Goal: Task Accomplishment & Management: Manage account settings

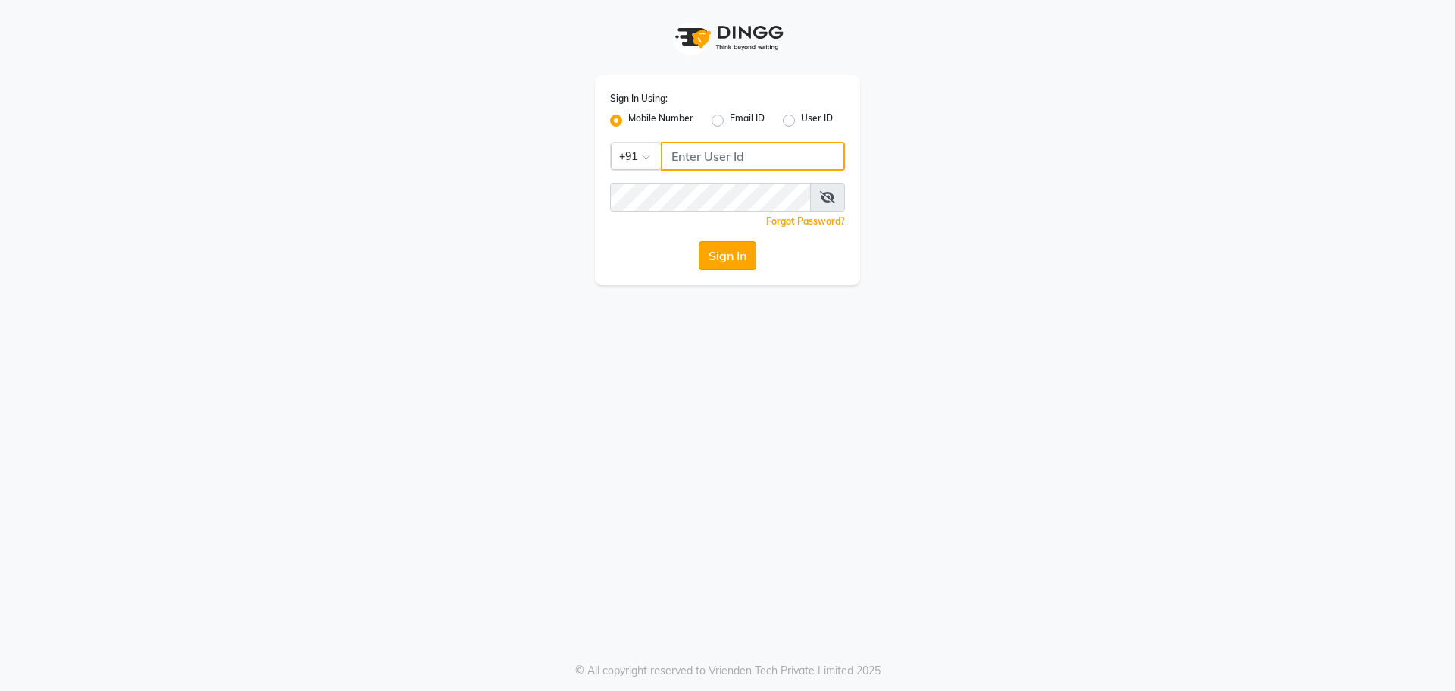
type input "9063601188"
click at [708, 266] on button "Sign In" at bounding box center [728, 255] width 58 height 29
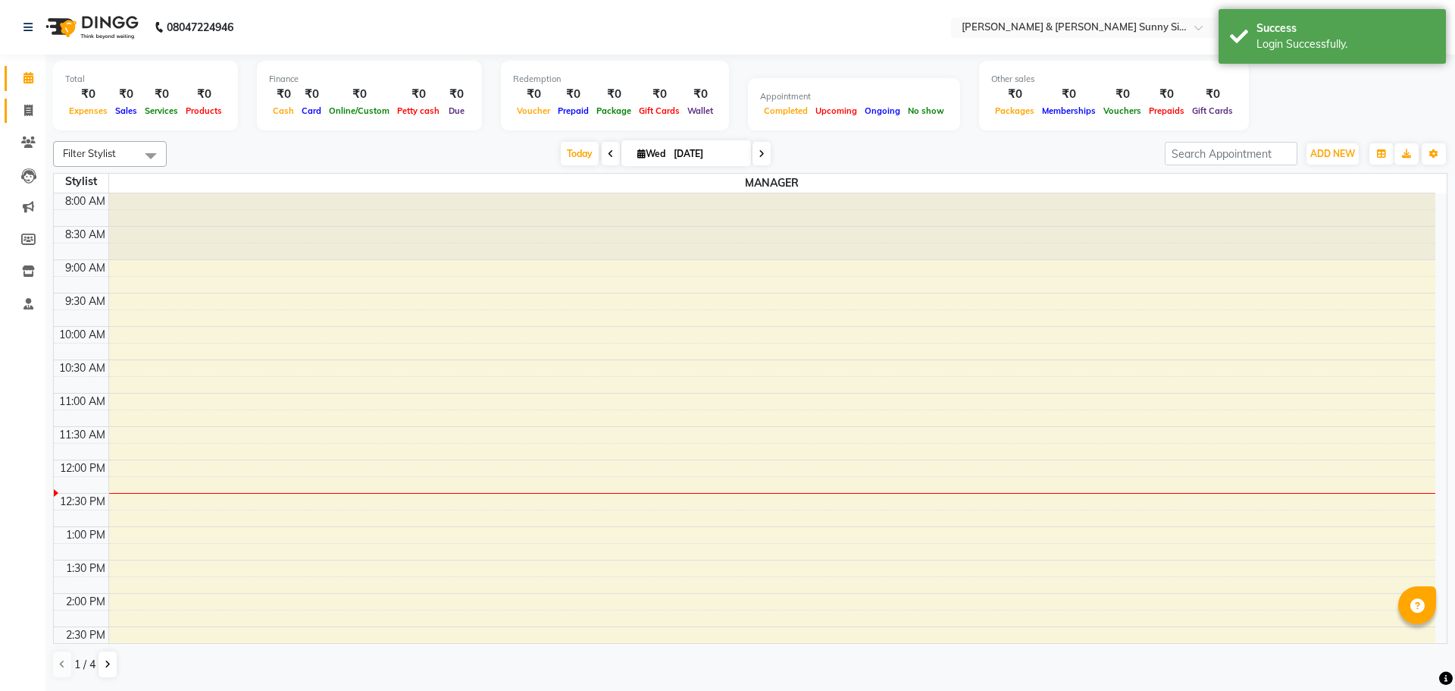
click at [18, 97] on li "Invoice" at bounding box center [22, 111] width 45 height 33
click at [25, 108] on icon at bounding box center [28, 110] width 8 height 11
select select "service"
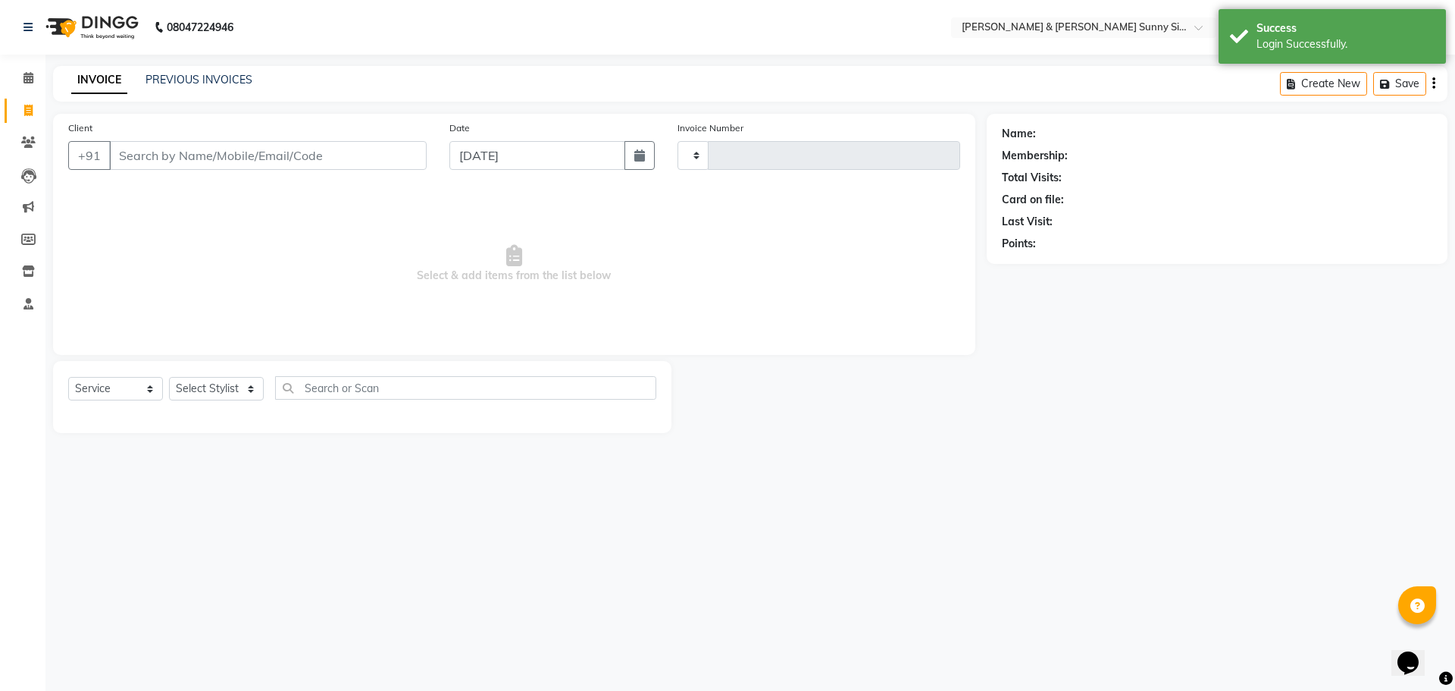
type input "0199"
select select "8776"
click at [233, 88] on div "INVOICE PREVIOUS INVOICES" at bounding box center [162, 80] width 218 height 17
click at [233, 75] on link "PREVIOUS INVOICES" at bounding box center [199, 80] width 107 height 14
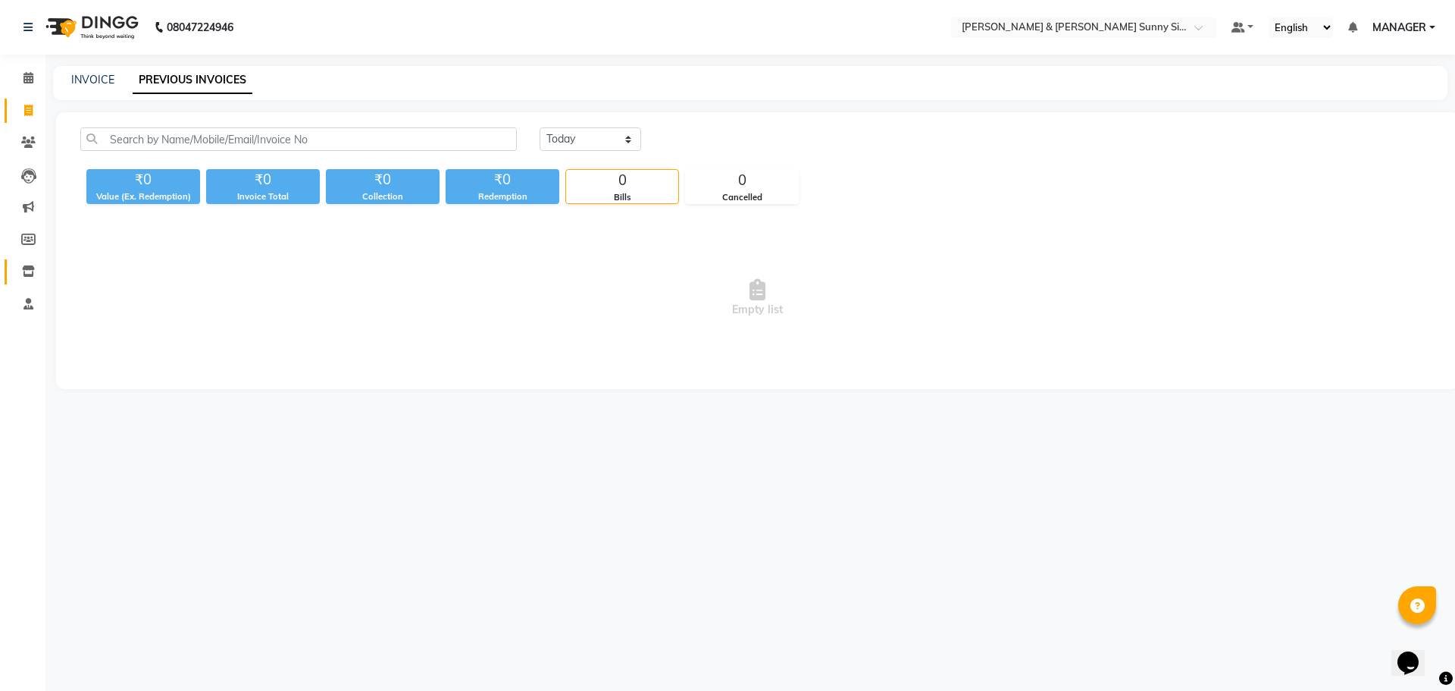
click at [15, 281] on link "Inventory" at bounding box center [23, 271] width 36 height 25
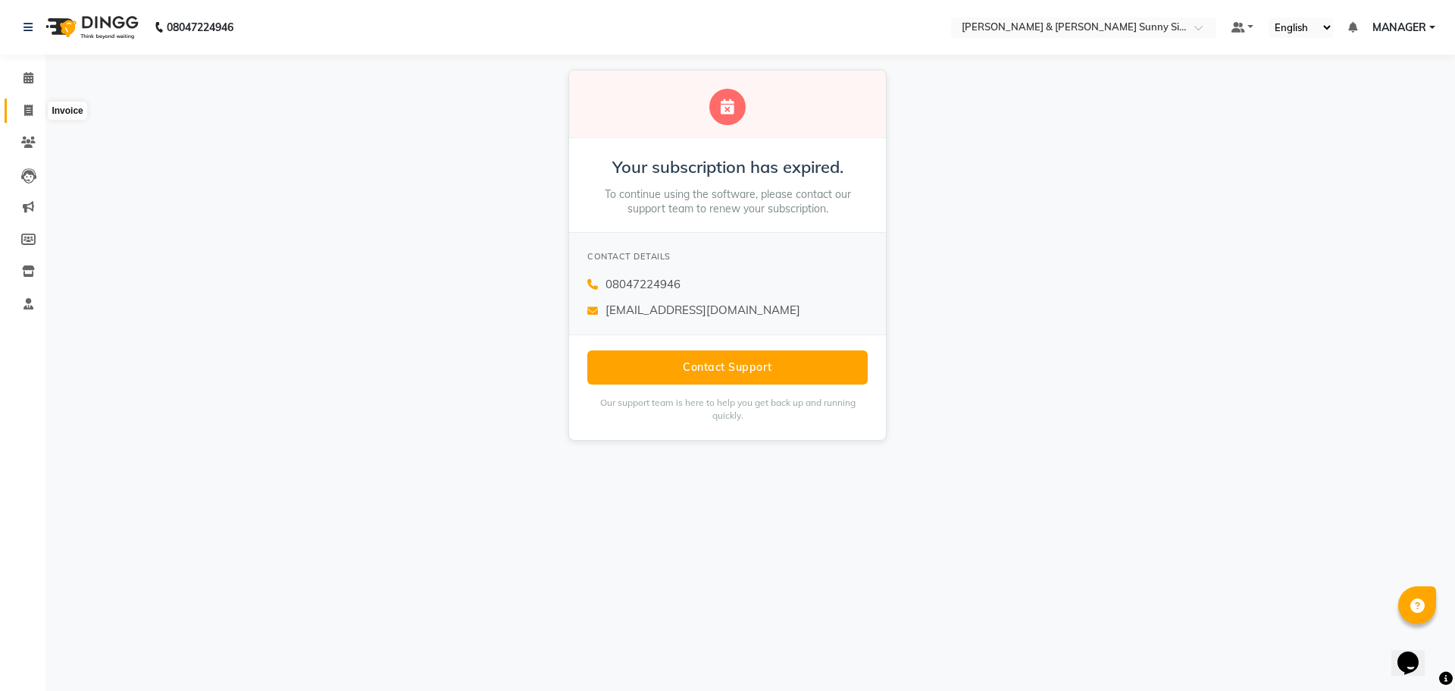
click at [31, 105] on icon at bounding box center [28, 110] width 8 height 11
select select "8776"
select select "service"
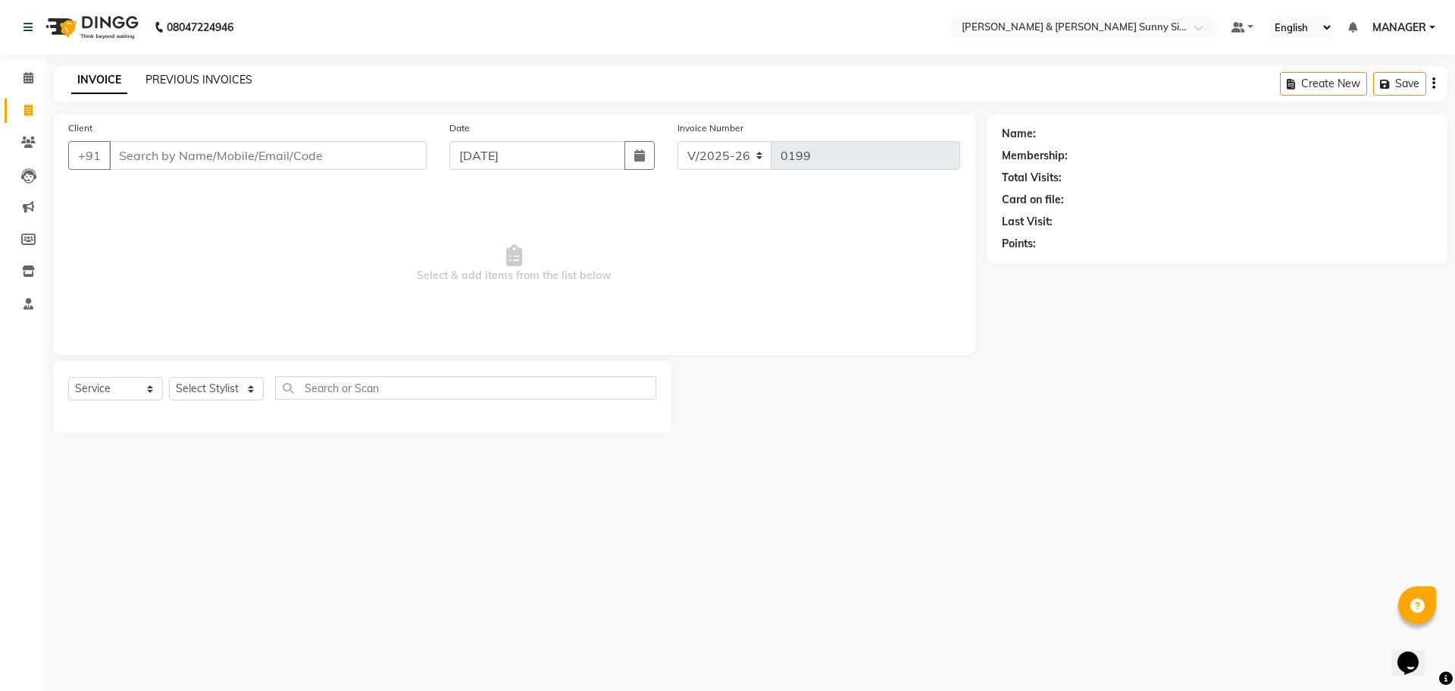
click at [203, 74] on link "PREVIOUS INVOICES" at bounding box center [199, 80] width 107 height 14
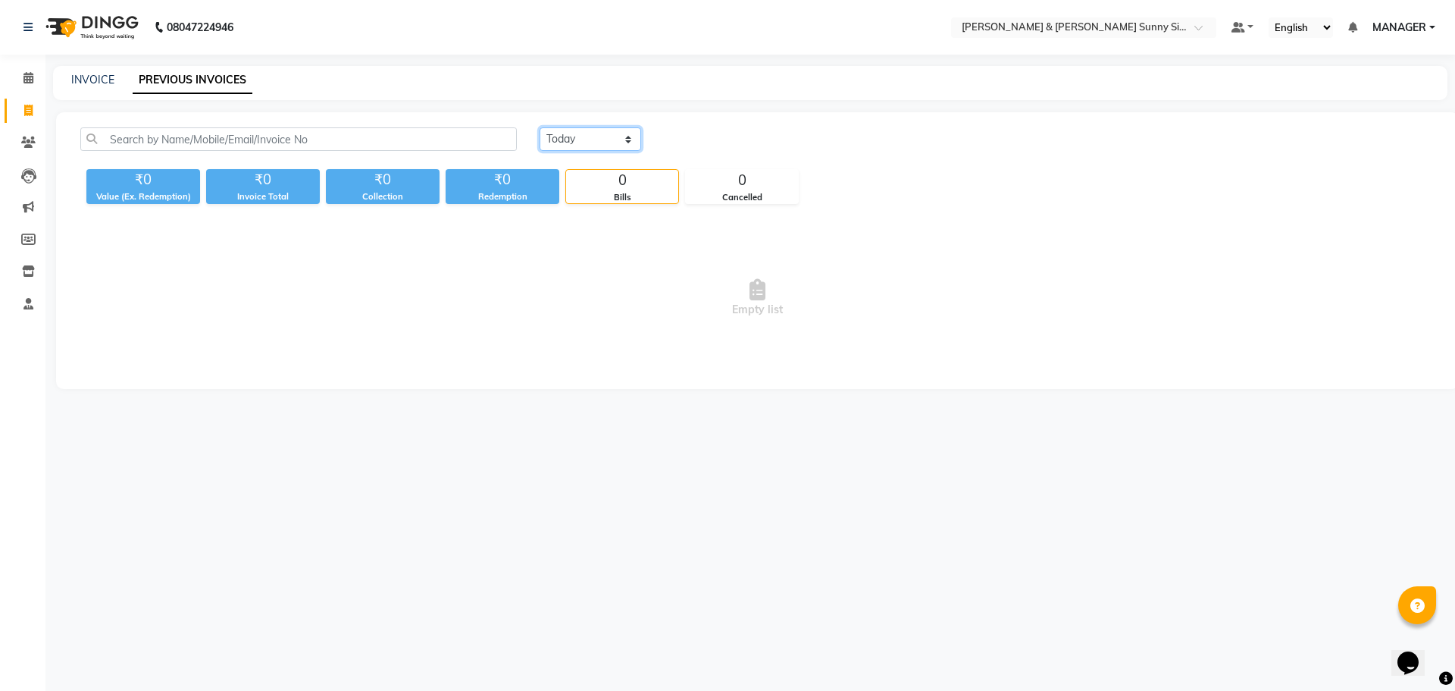
click at [564, 133] on select "[DATE] [DATE] Custom Range" at bounding box center [591, 138] width 102 height 23
click at [540, 127] on select "[DATE] [DATE] Custom Range" at bounding box center [591, 138] width 102 height 23
click at [603, 132] on select "[DATE] [DATE] Custom Range" at bounding box center [591, 138] width 102 height 23
select select "range"
click at [540, 127] on select "[DATE] [DATE] Custom Range" at bounding box center [591, 138] width 102 height 23
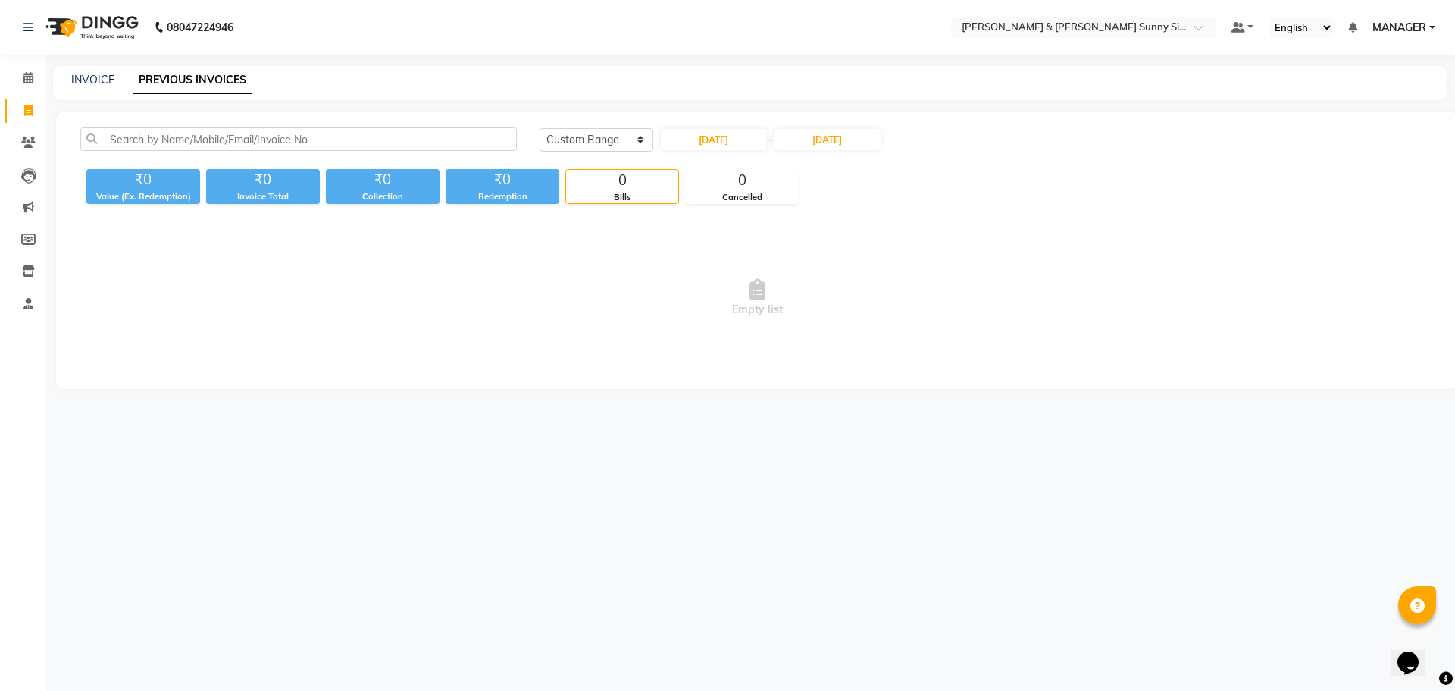
click at [735, 124] on div "[DATE] [DATE] Custom Range [DATE] - [DATE] ₹0 Value (Ex. Redemption) ₹0 Invoice…" at bounding box center [757, 250] width 1403 height 277
click at [727, 136] on input "[DATE]" at bounding box center [714, 139] width 106 height 21
select select "9"
select select "2025"
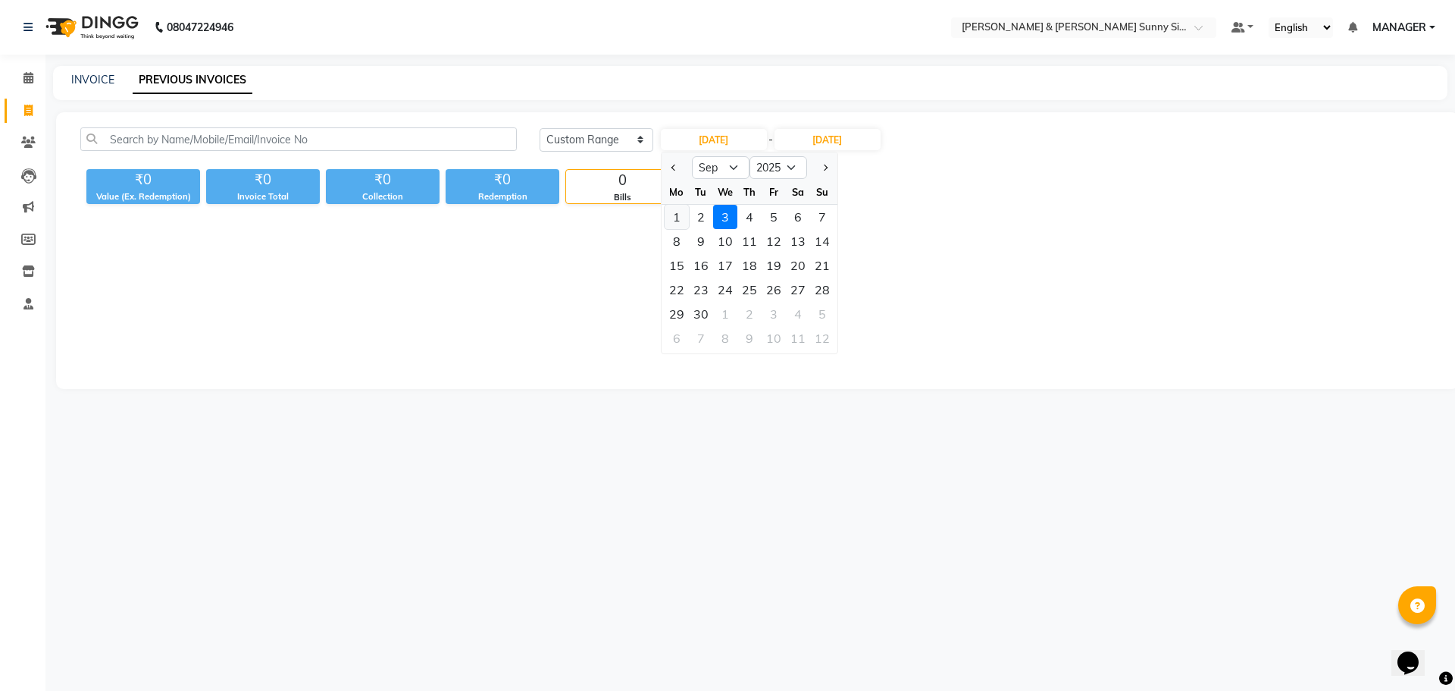
click at [672, 223] on div "1" at bounding box center [677, 217] width 24 height 24
type input "01-09-2025"
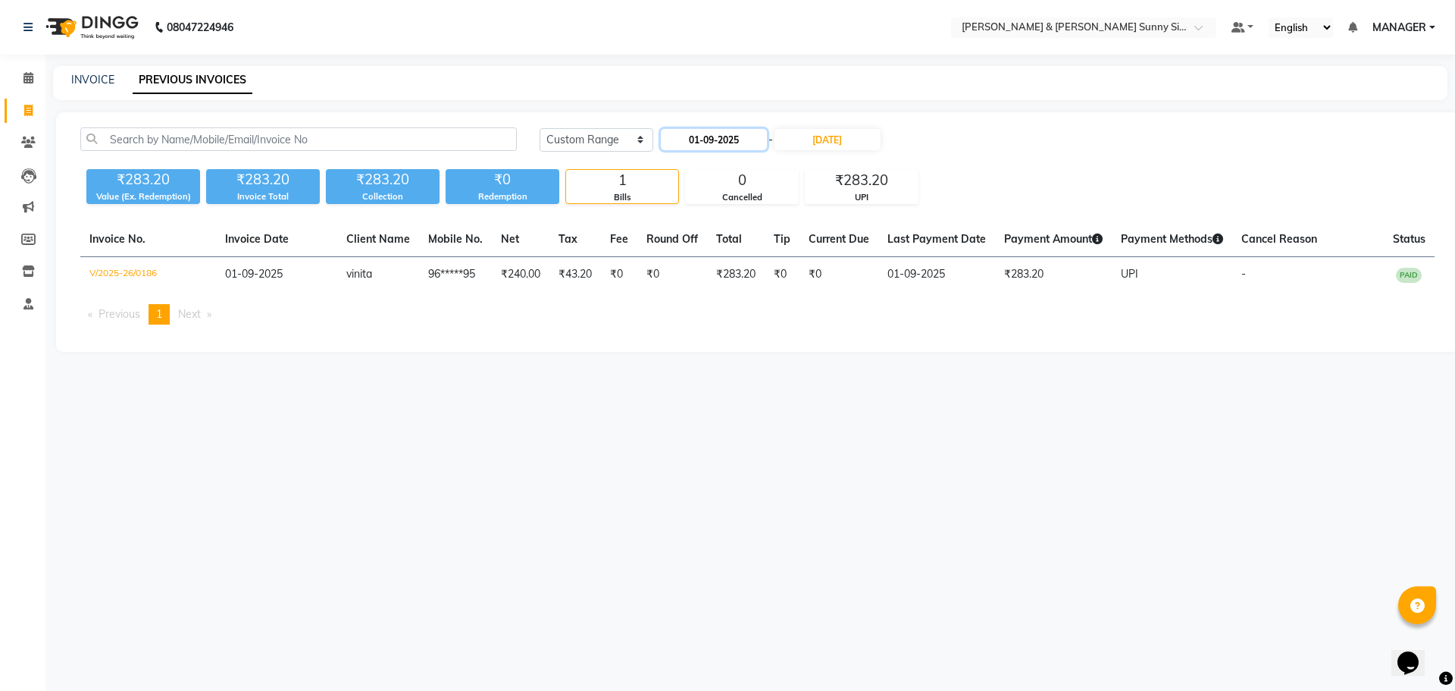
click at [719, 142] on input "01-09-2025" at bounding box center [714, 139] width 106 height 21
select select "9"
select select "2025"
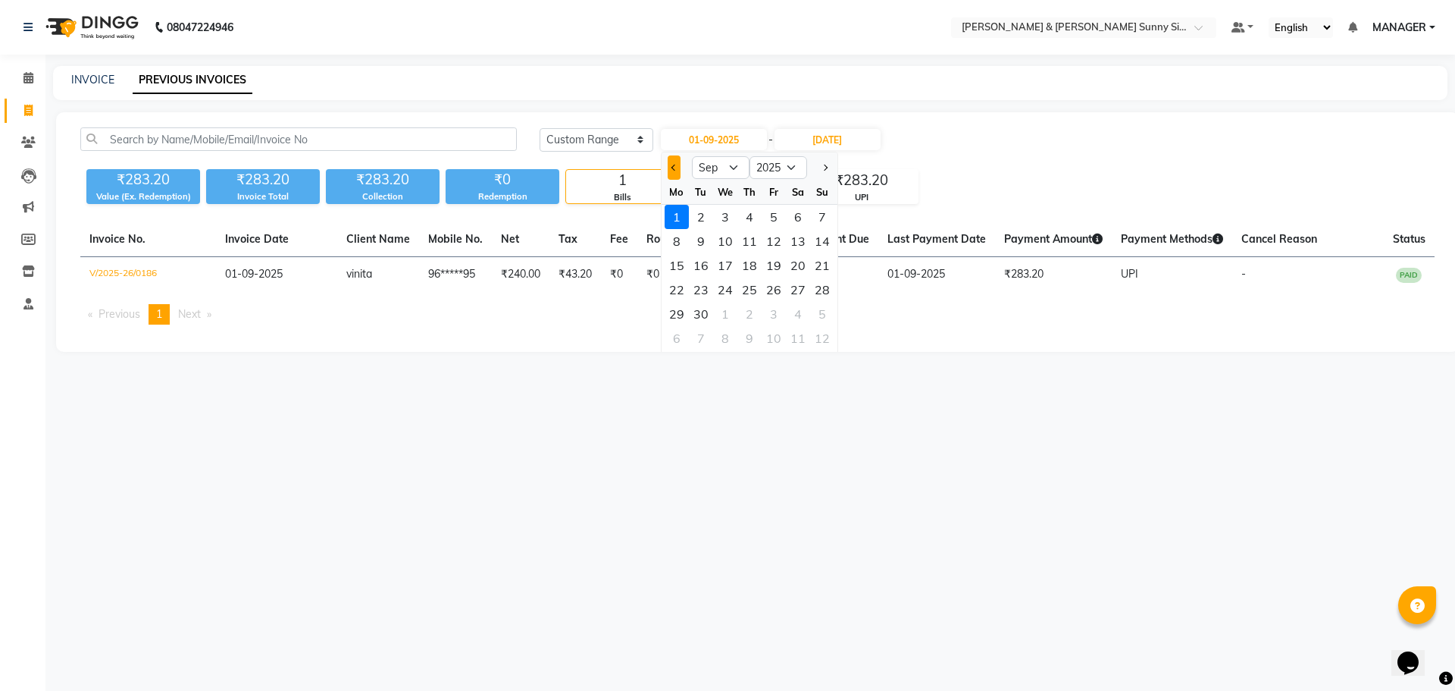
click at [668, 156] on button "Previous month" at bounding box center [674, 167] width 13 height 24
select select "8"
click at [772, 211] on div "1" at bounding box center [774, 217] width 24 height 24
type input "[DATE]"
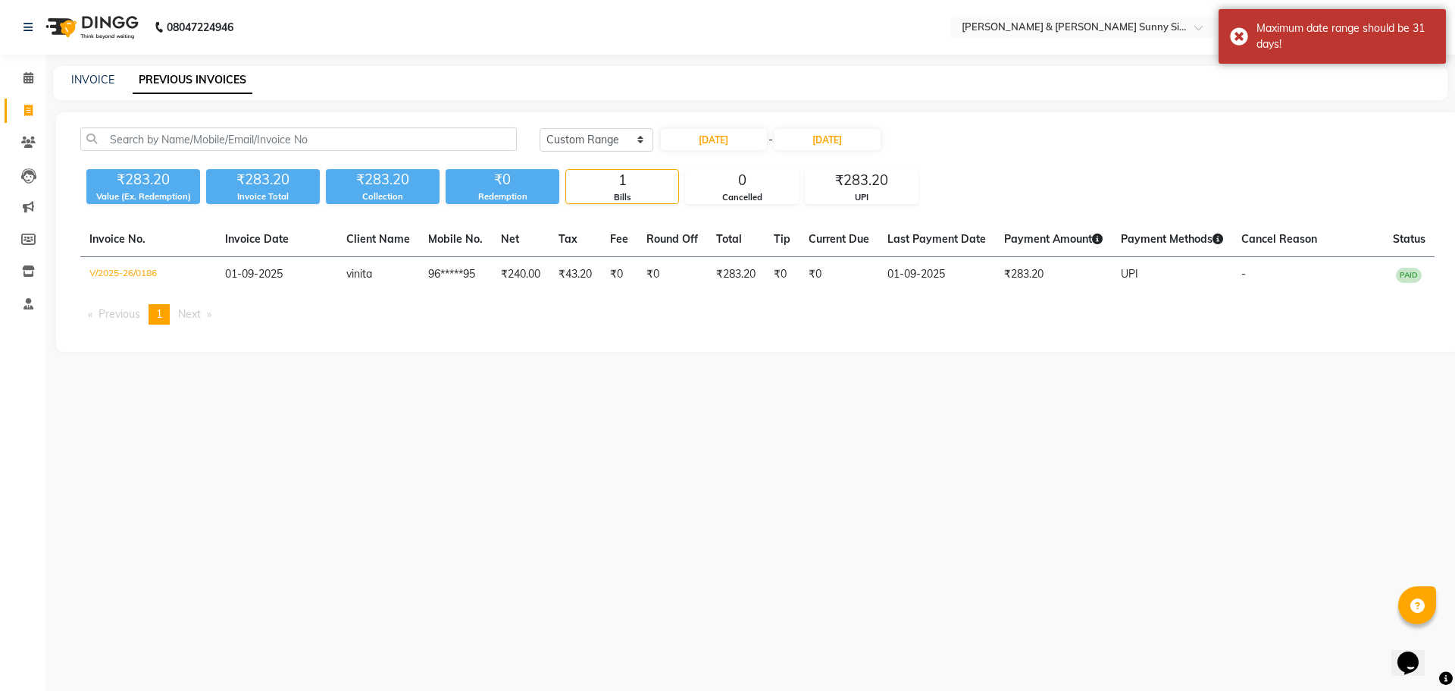
click at [855, 128] on div "[DATE] - [DATE]" at bounding box center [771, 139] width 223 height 24
click at [818, 139] on input "[DATE]" at bounding box center [828, 139] width 106 height 21
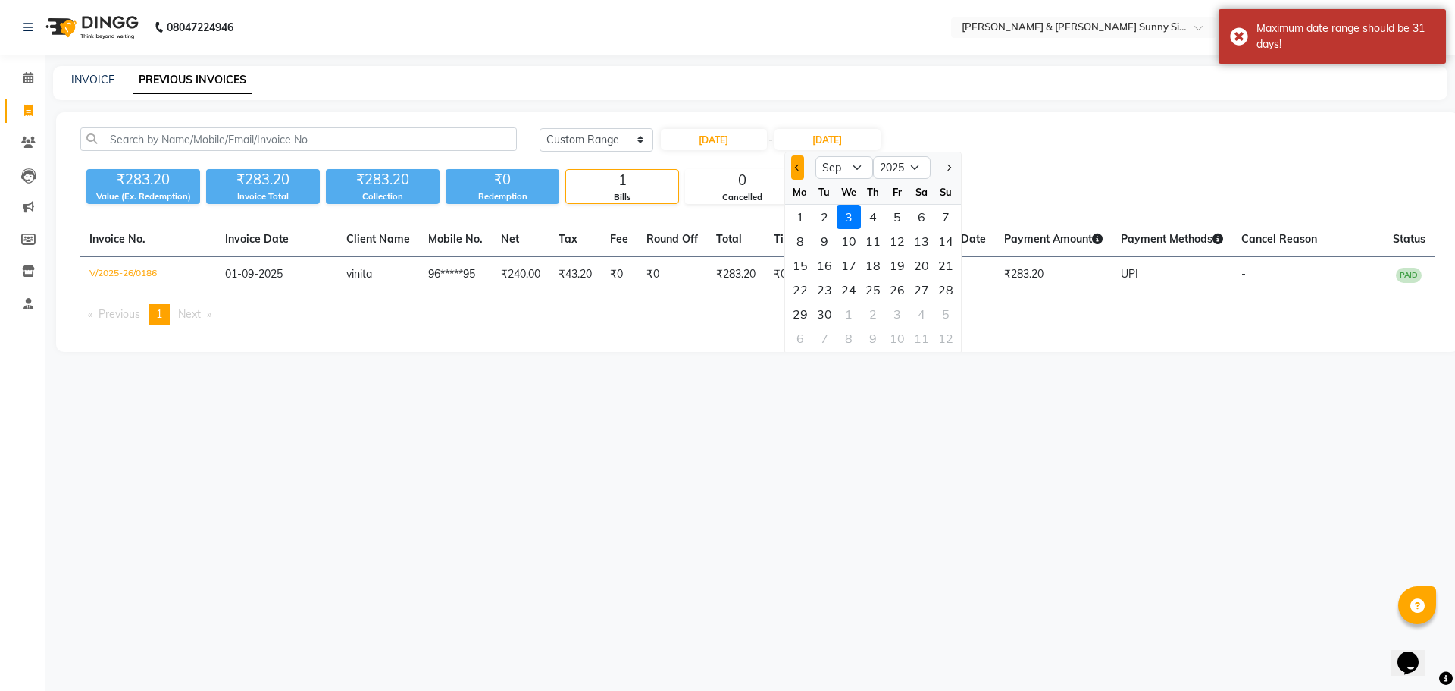
click at [797, 165] on span "Previous month" at bounding box center [797, 167] width 6 height 6
select select "8"
click at [951, 302] on div "31" at bounding box center [946, 314] width 24 height 24
type input "31-08-2025"
